Goal: Navigation & Orientation: Find specific page/section

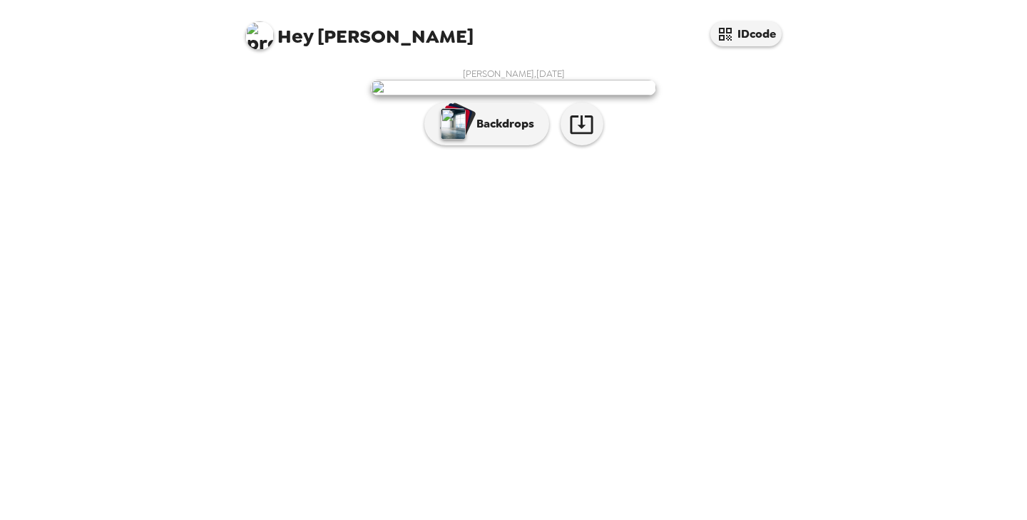
drag, startPoint x: 573, startPoint y: 246, endPoint x: 652, endPoint y: 309, distance: 100.9
click at [550, 96] on img at bounding box center [513, 88] width 285 height 16
